Goal: Task Accomplishment & Management: Complete application form

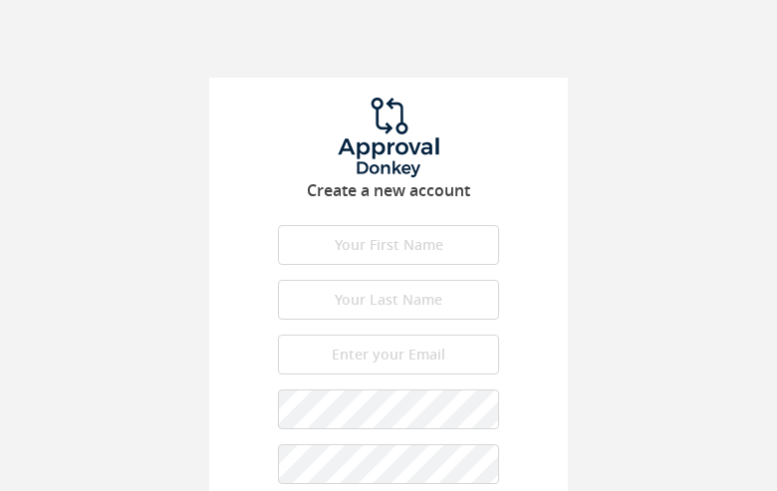
type input "KzrPKmmgNr"
type input "qINiTuxdq"
type input "[EMAIL_ADDRESS][DOMAIN_NAME]"
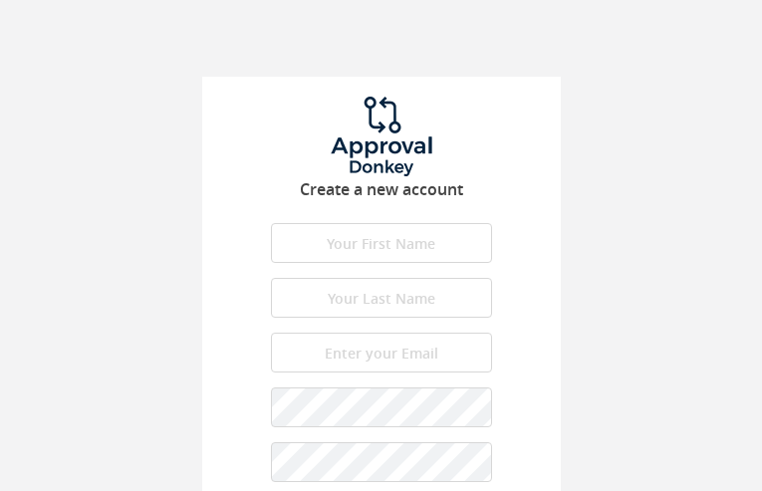
type input "DXDuhCJrwxlwmsij"
type input "HYVMdqxKLpGv"
type input "[EMAIL_ADDRESS][DOMAIN_NAME]"
